Goal: Leave review/rating: Leave review/rating

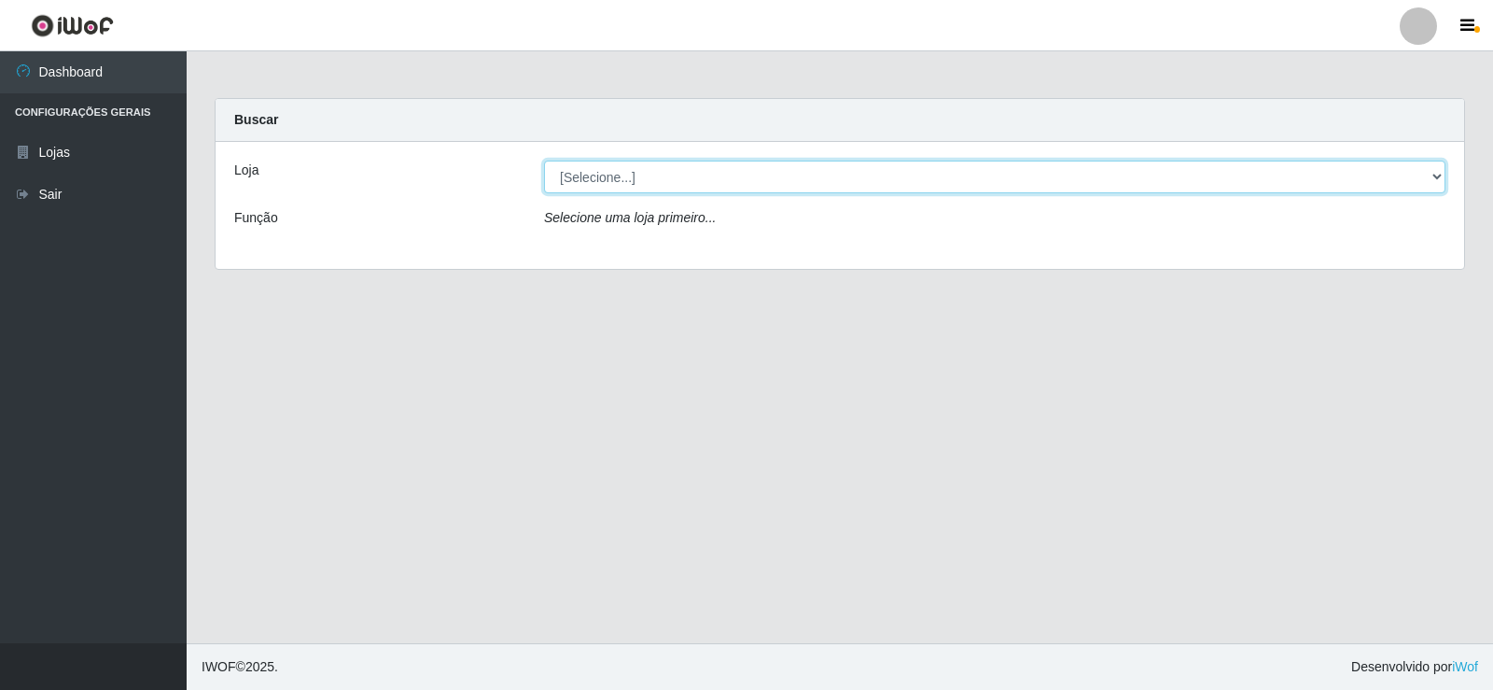
click at [1438, 176] on select "[Selecione...] Supermercado Manaira" at bounding box center [994, 176] width 901 height 33
select select "443"
click at [544, 160] on select "[Selecione...] Supermercado Manaira" at bounding box center [994, 176] width 901 height 33
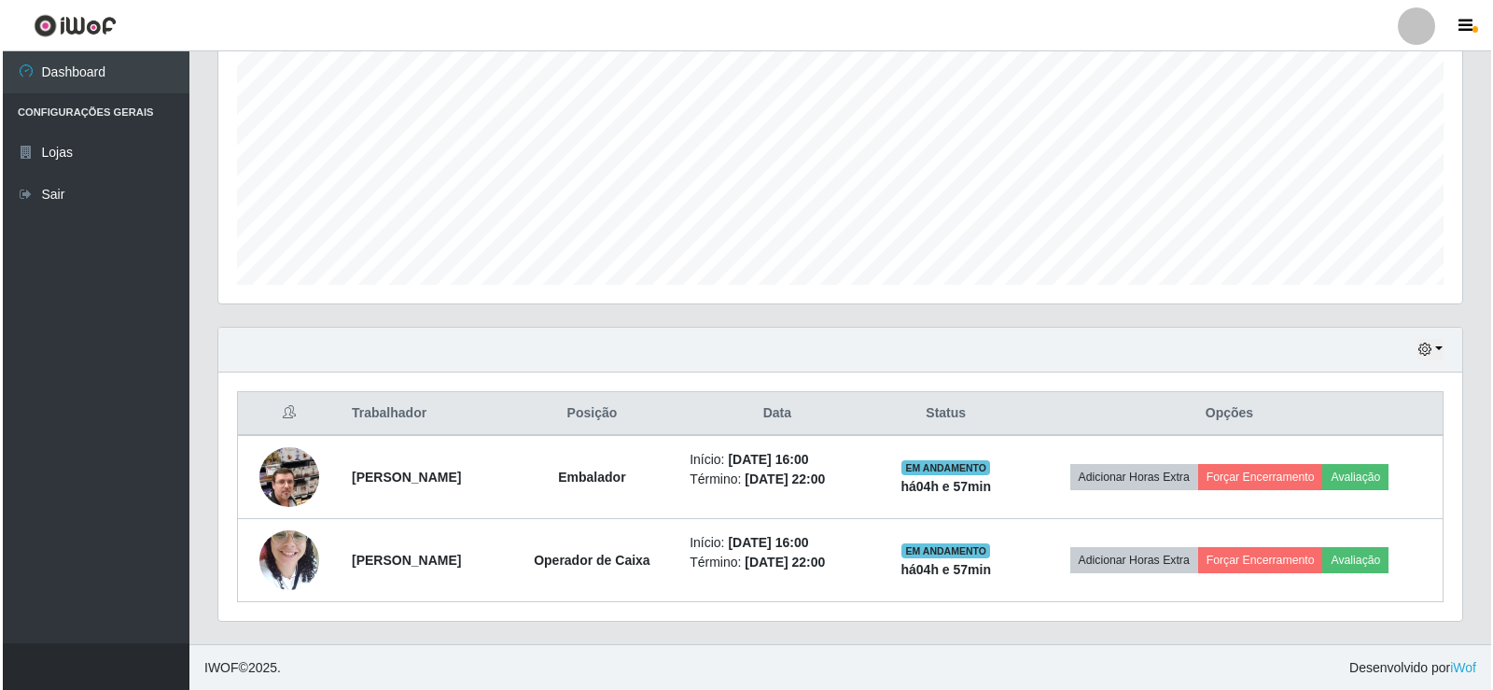
scroll to position [383, 0]
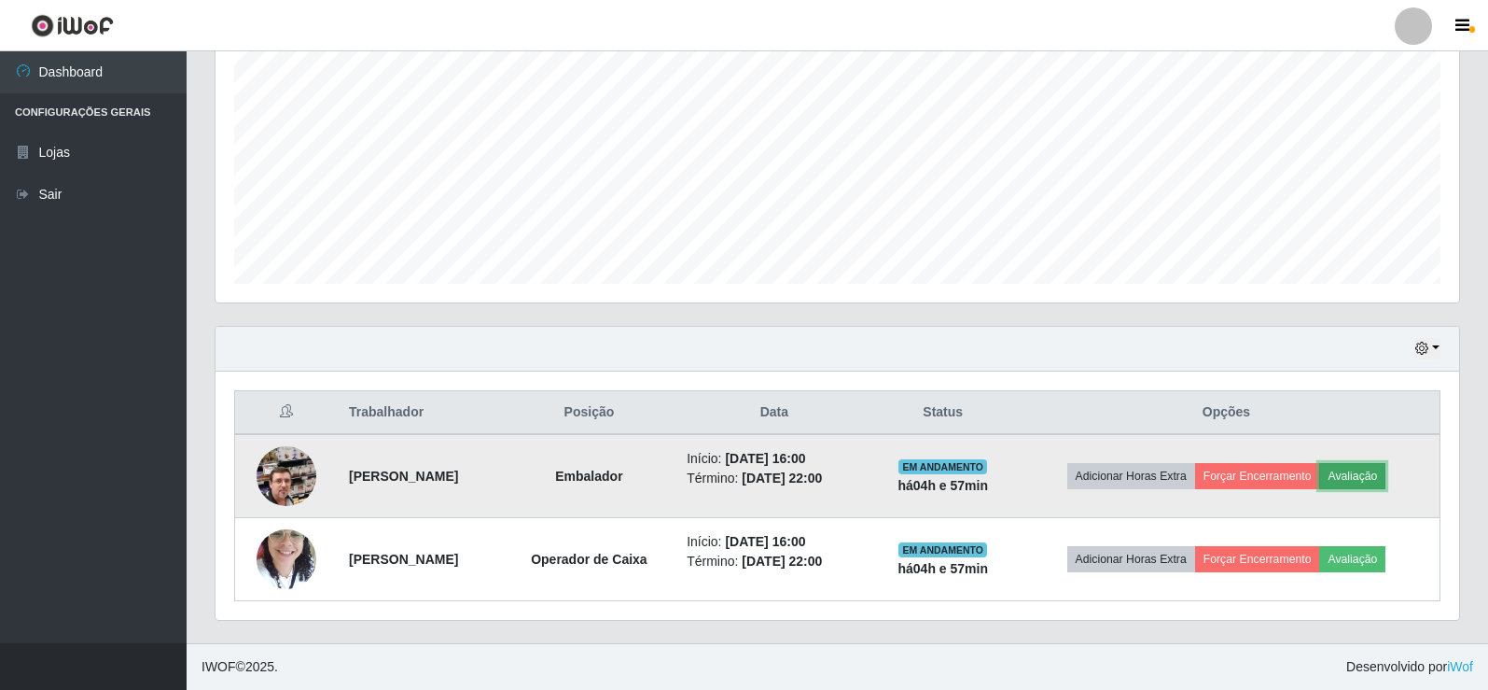
click at [1379, 480] on button "Avaliação" at bounding box center [1352, 476] width 66 height 26
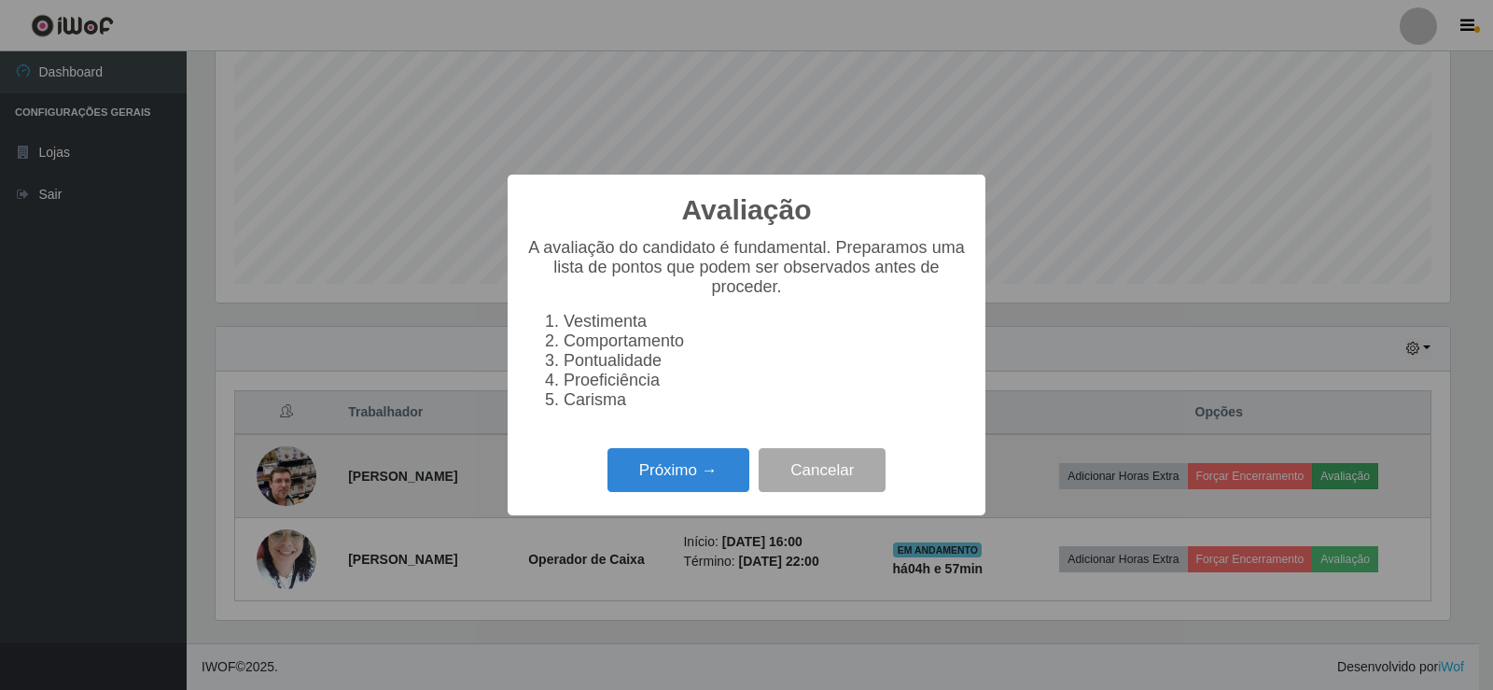
scroll to position [387, 1234]
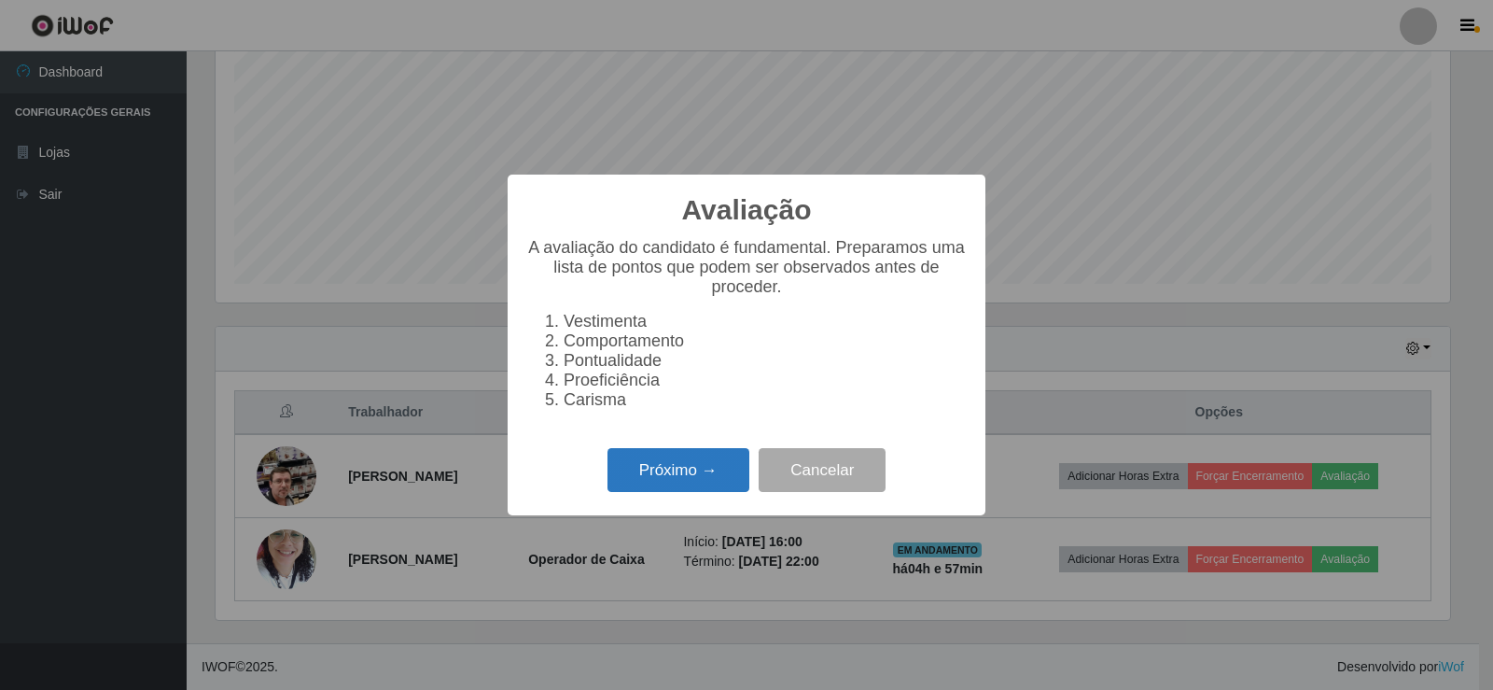
click at [715, 470] on button "Próximo →" at bounding box center [678, 470] width 142 height 44
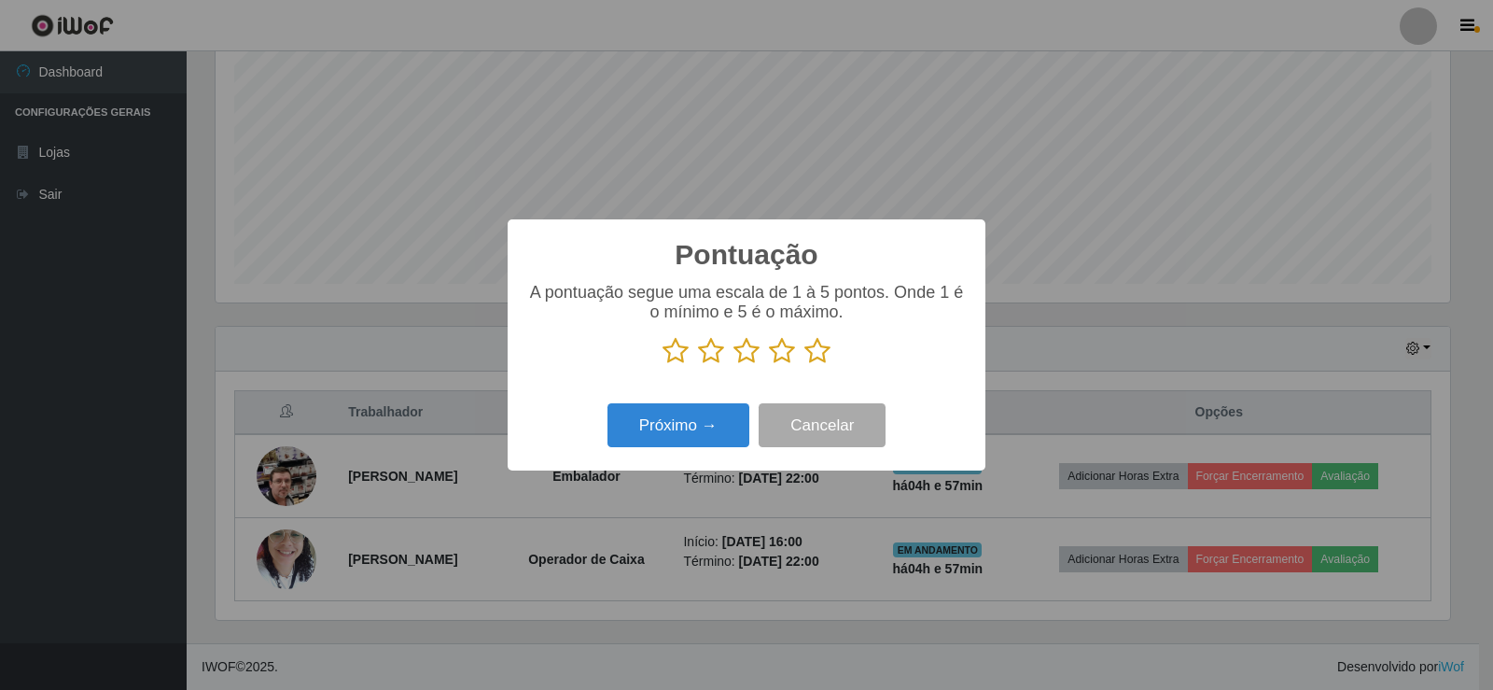
scroll to position [932644, 931797]
click at [810, 355] on icon at bounding box center [817, 351] width 26 height 28
click at [804, 365] on input "radio" at bounding box center [804, 365] width 0 height 0
click at [726, 418] on button "Próximo →" at bounding box center [678, 425] width 142 height 44
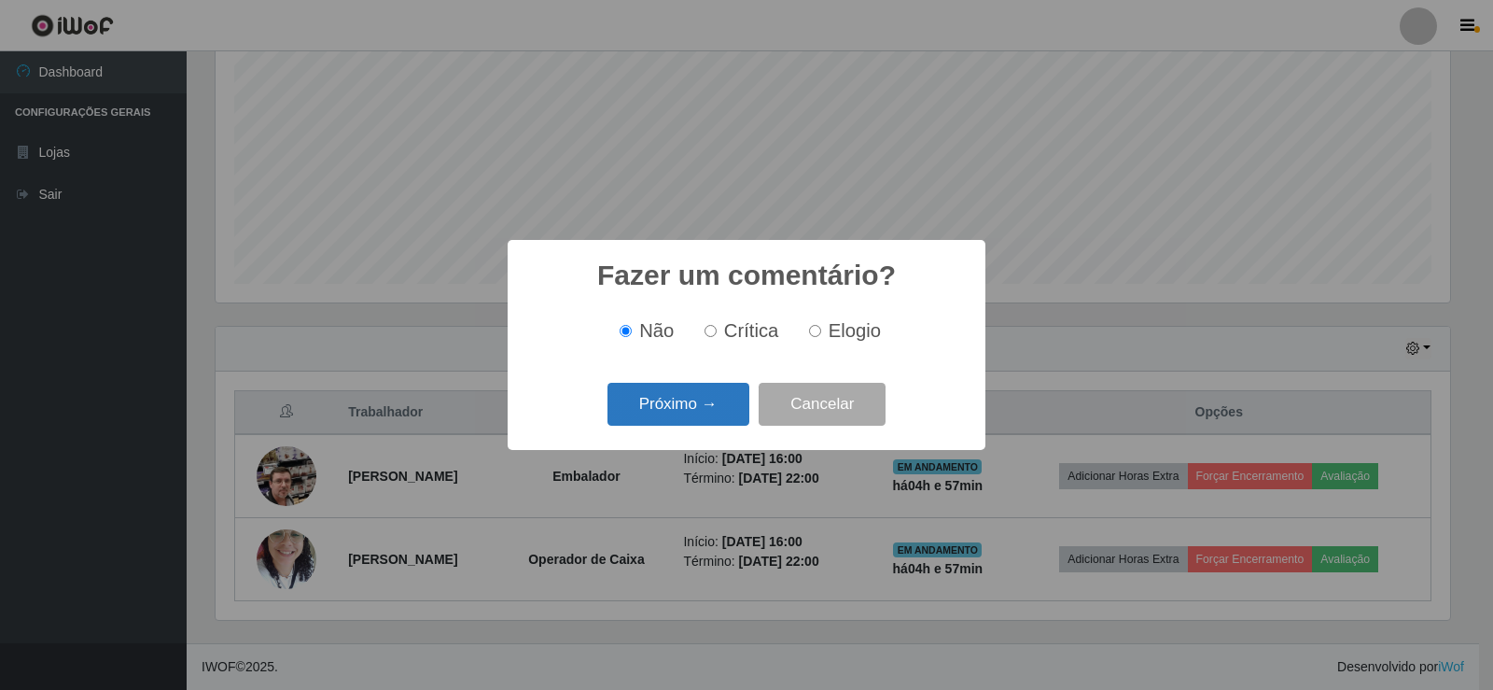
click at [718, 411] on button "Próximo →" at bounding box center [678, 405] width 142 height 44
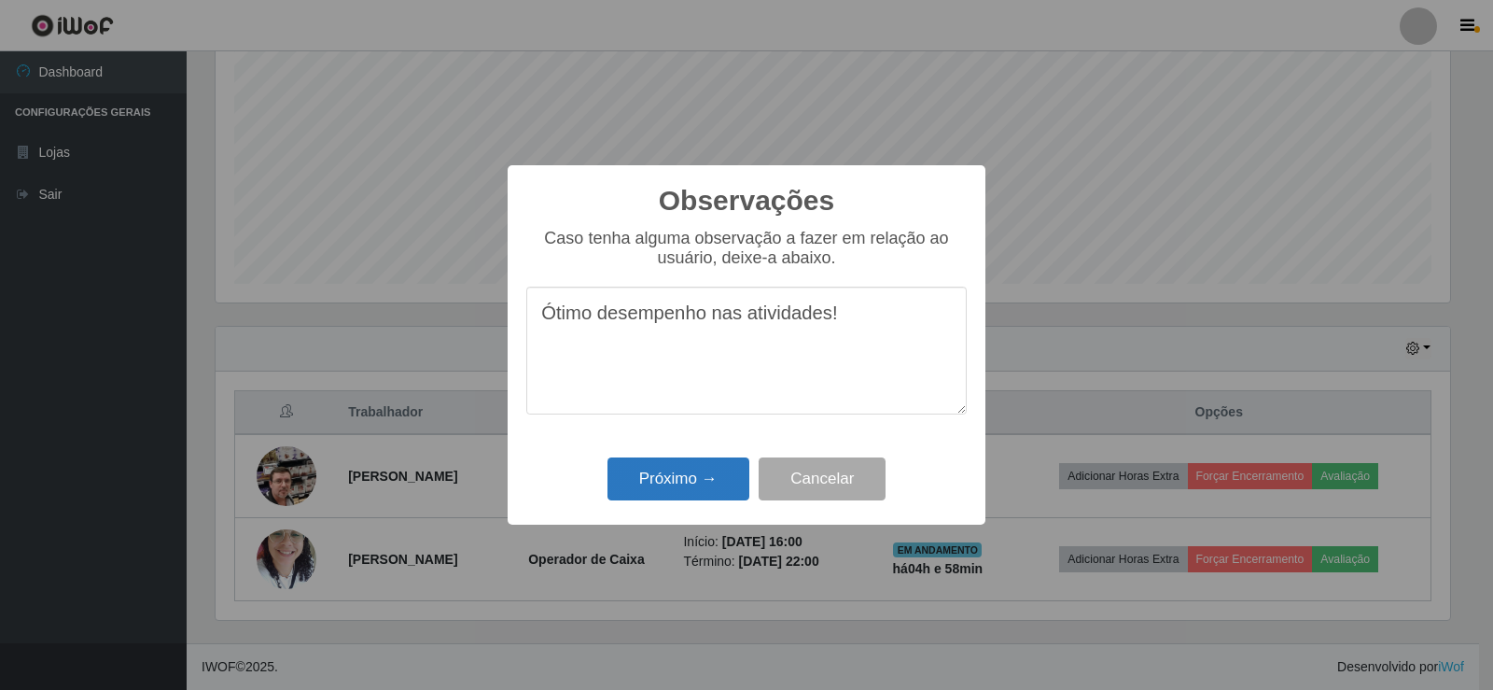
type textarea "Ótimo desempenho nas atividades!"
click at [667, 480] on button "Próximo →" at bounding box center [678, 479] width 142 height 44
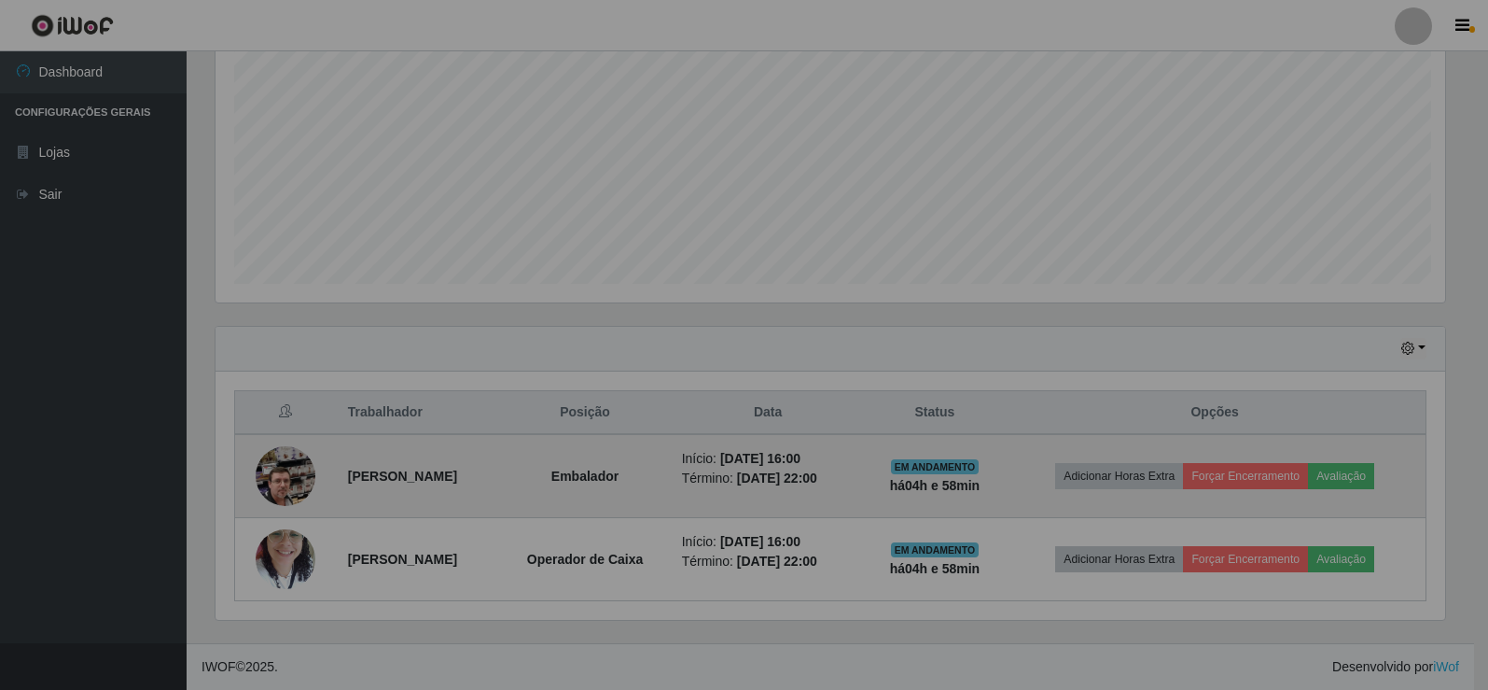
scroll to position [387, 1244]
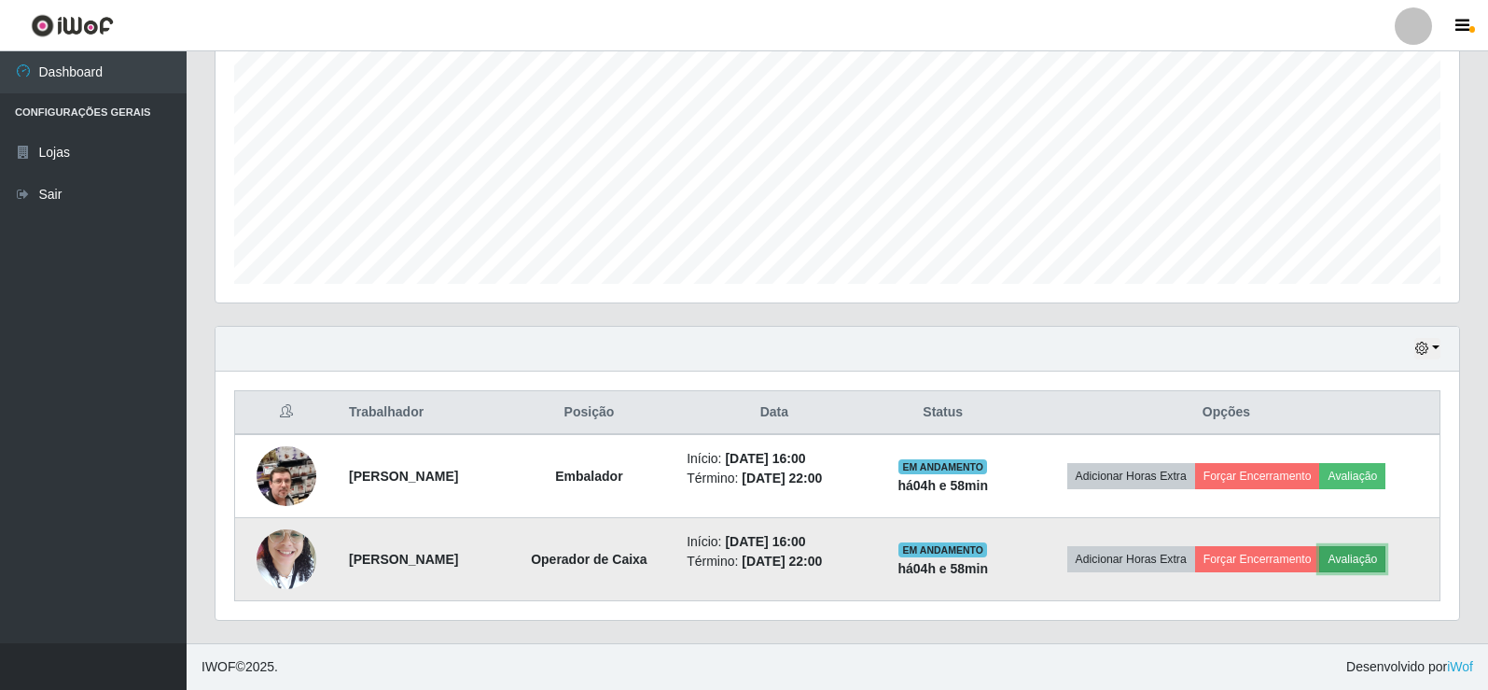
click at [1381, 556] on button "Avaliação" at bounding box center [1352, 559] width 66 height 26
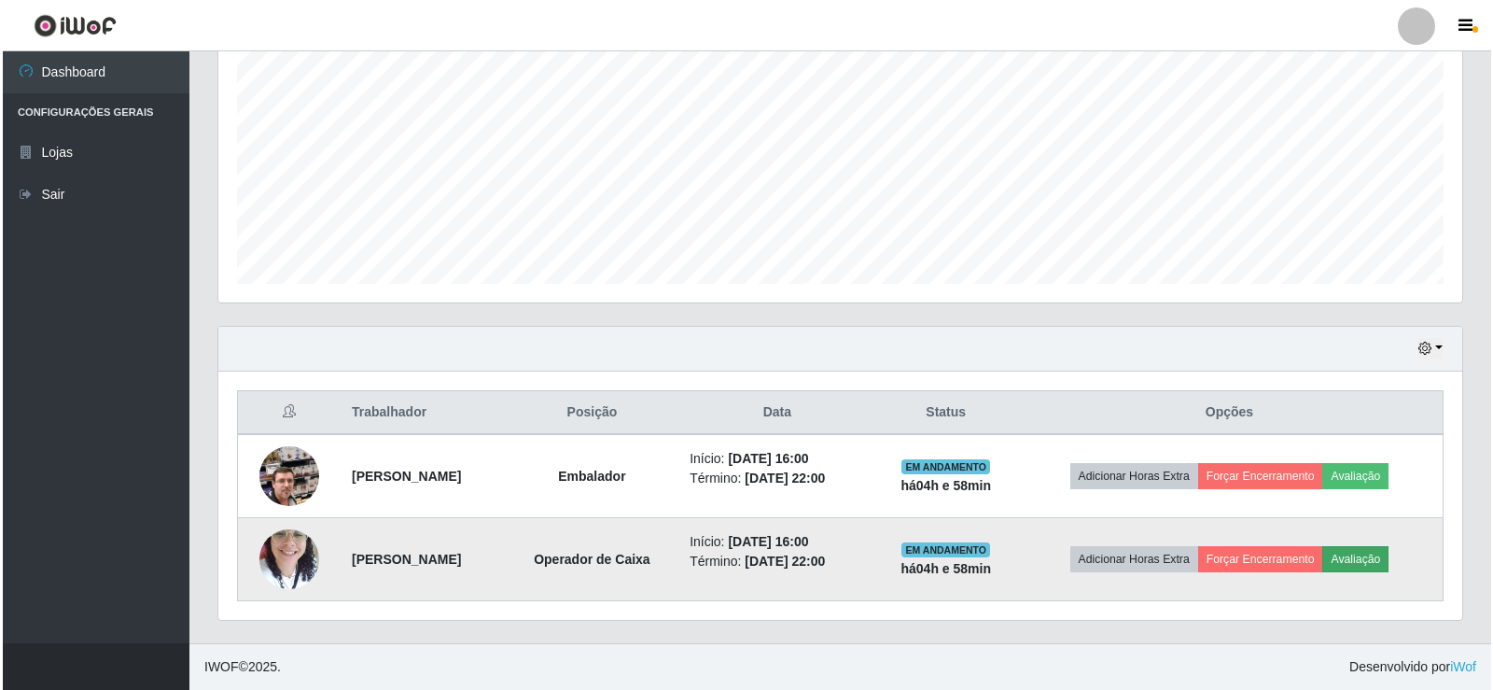
scroll to position [387, 1234]
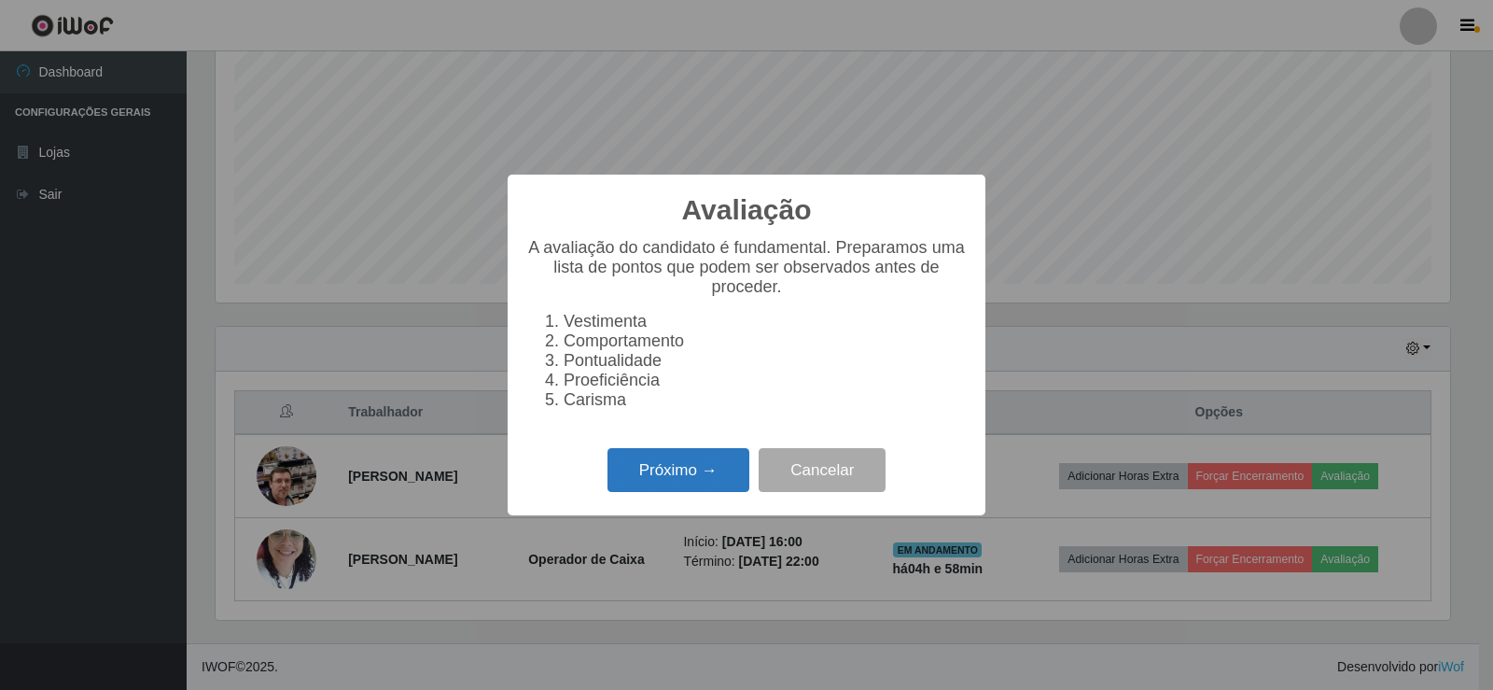
click at [720, 467] on button "Próximo →" at bounding box center [678, 470] width 142 height 44
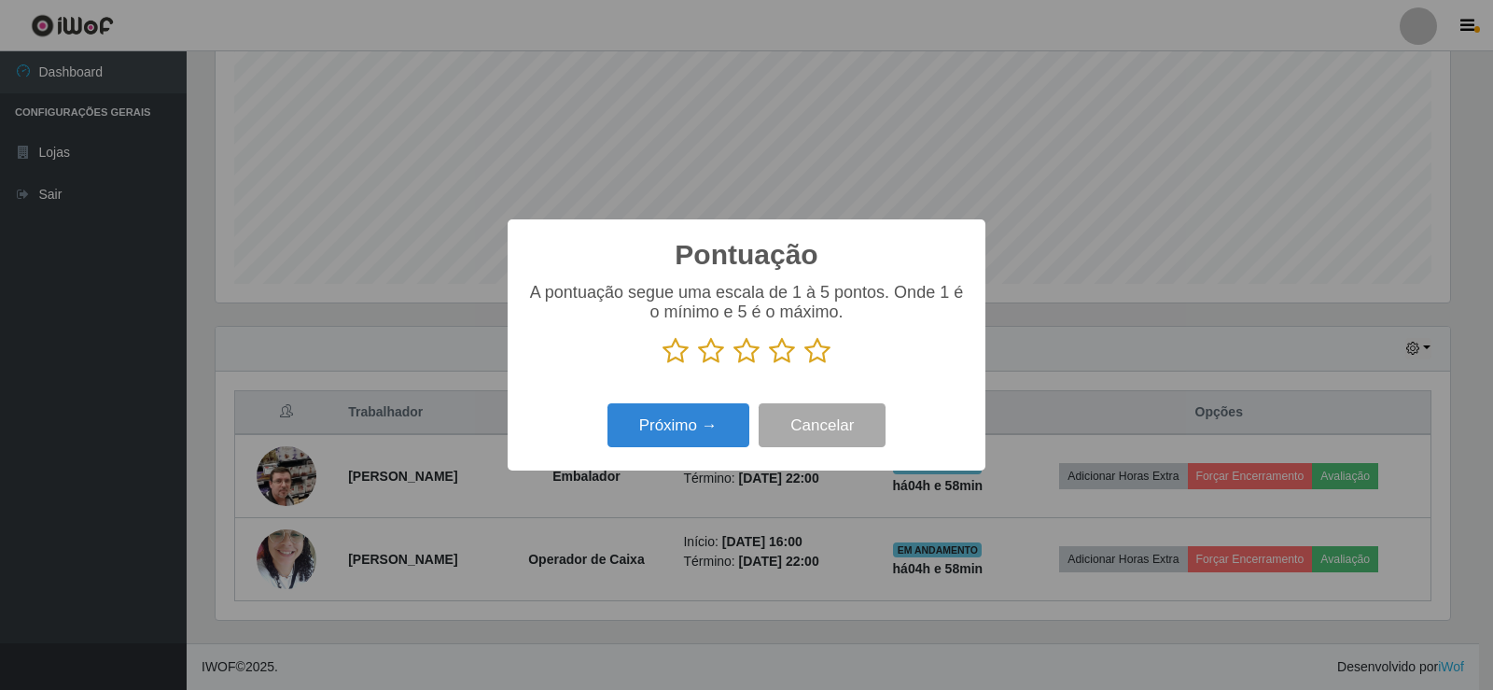
click at [821, 353] on icon at bounding box center [817, 351] width 26 height 28
click at [804, 365] on input "radio" at bounding box center [804, 365] width 0 height 0
click at [711, 432] on button "Próximo →" at bounding box center [678, 425] width 142 height 44
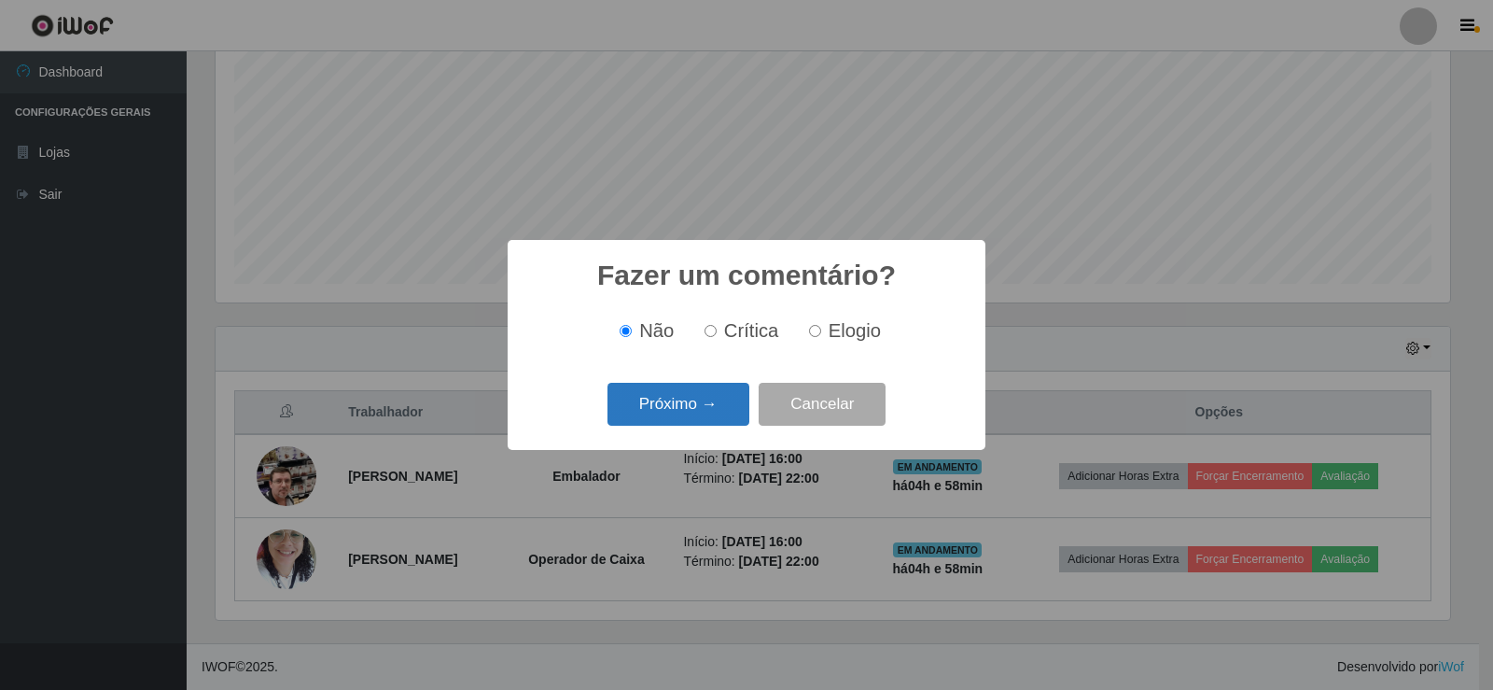
click at [705, 419] on button "Próximo →" at bounding box center [678, 405] width 142 height 44
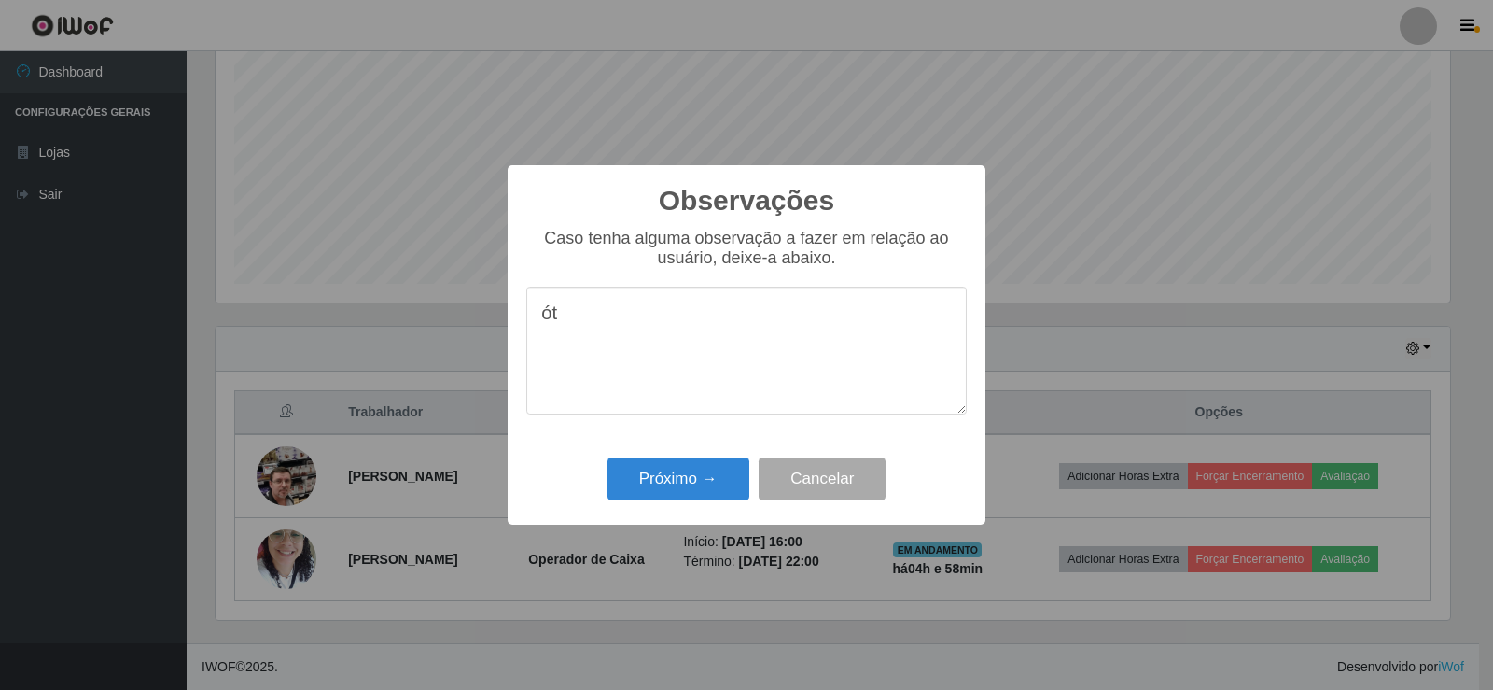
type textarea "ó"
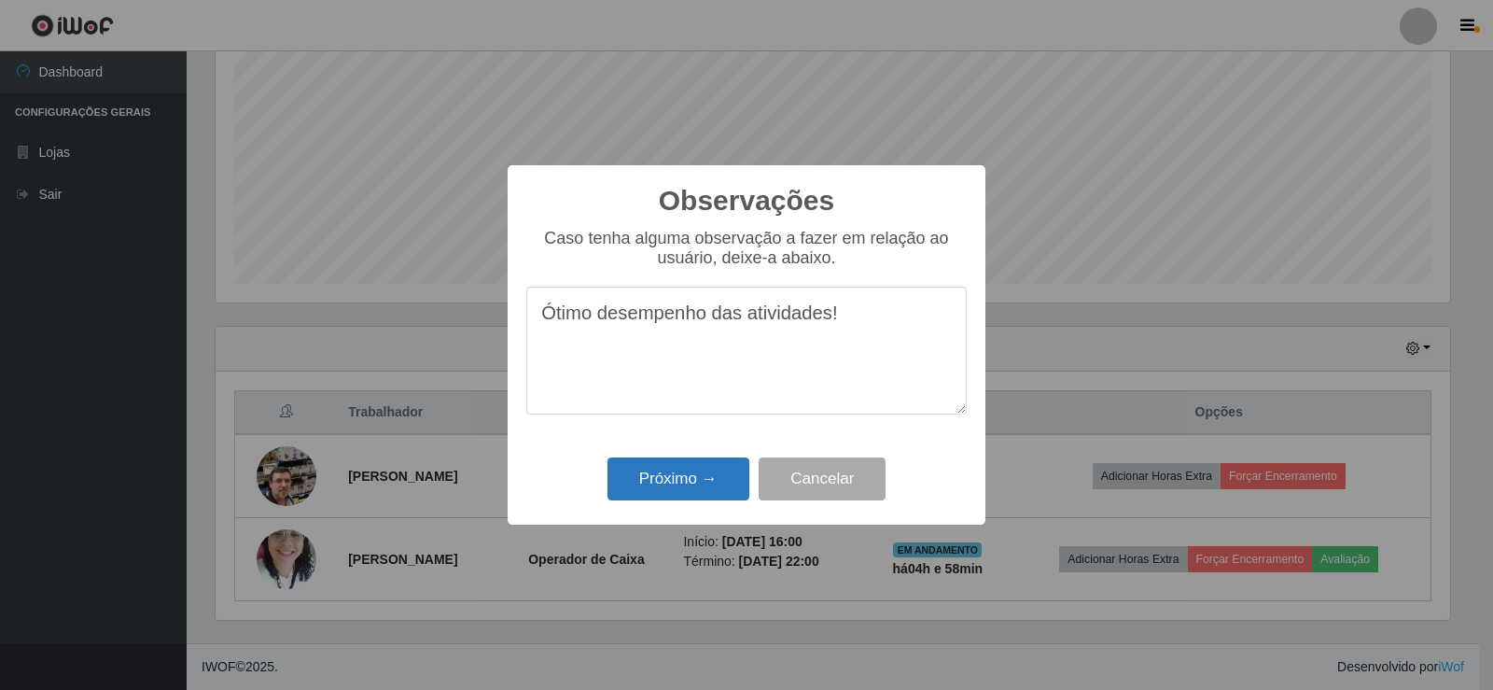
type textarea "Ótimo desempenho das atividades!"
click at [691, 481] on button "Próximo →" at bounding box center [678, 479] width 142 height 44
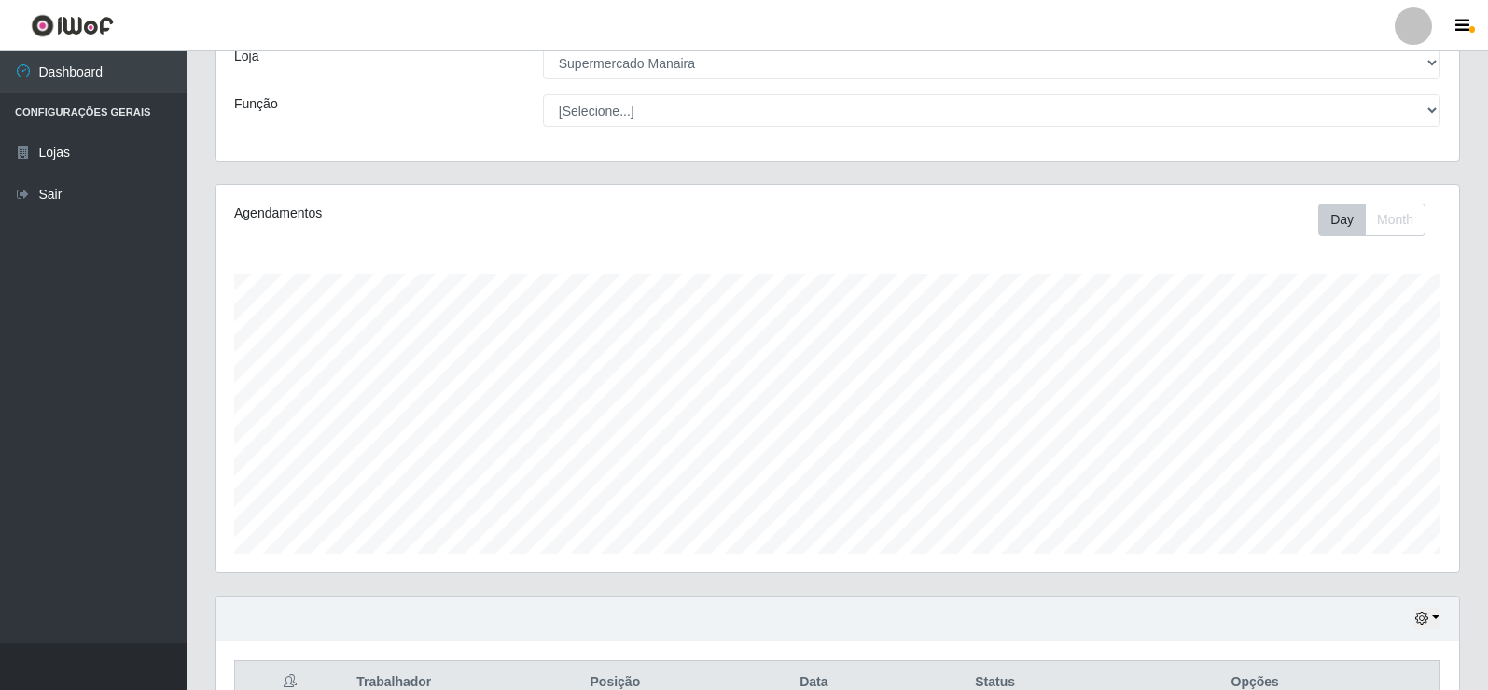
scroll to position [104, 0]
